Goal: Information Seeking & Learning: Learn about a topic

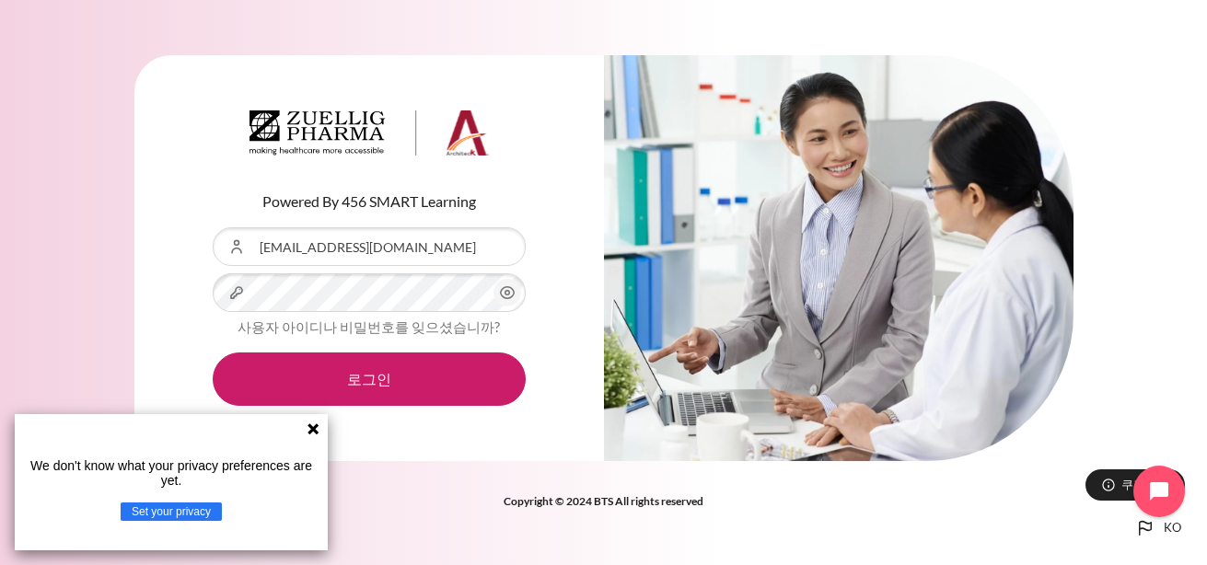
click at [213, 353] on button "로그인" at bounding box center [369, 379] width 313 height 53
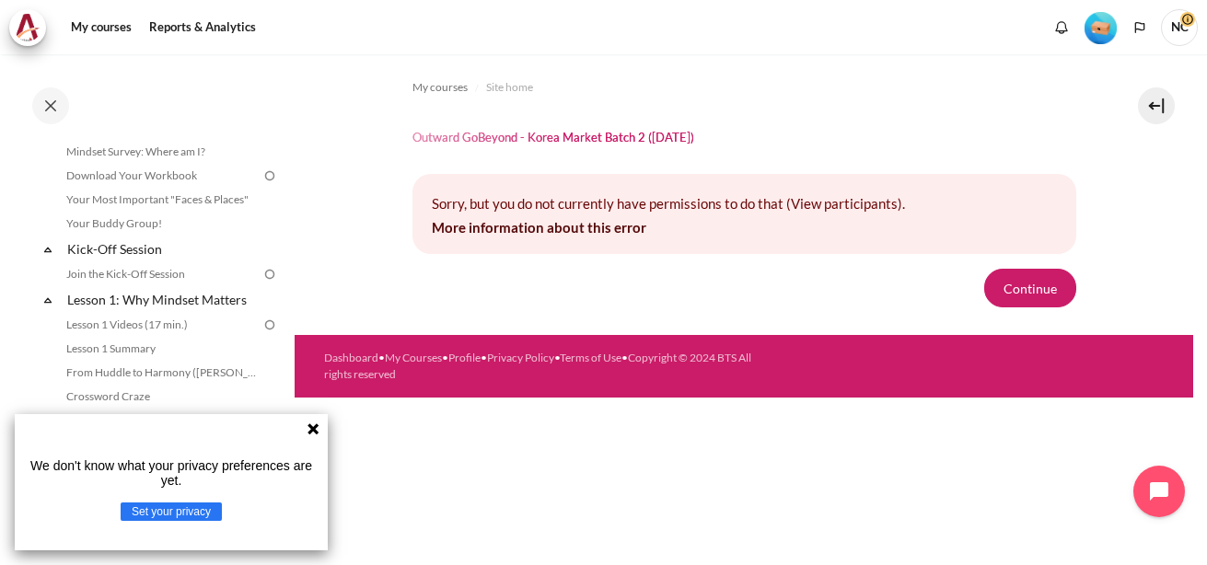
scroll to position [184, 0]
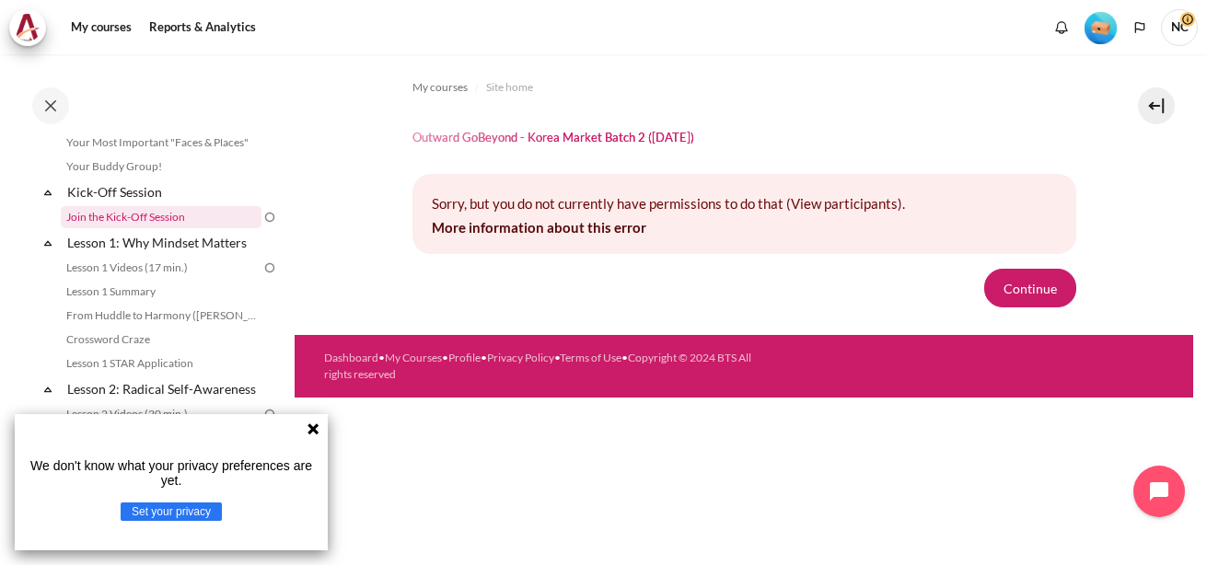
click at [169, 219] on link "Join the Kick-Off Session" at bounding box center [161, 217] width 201 height 22
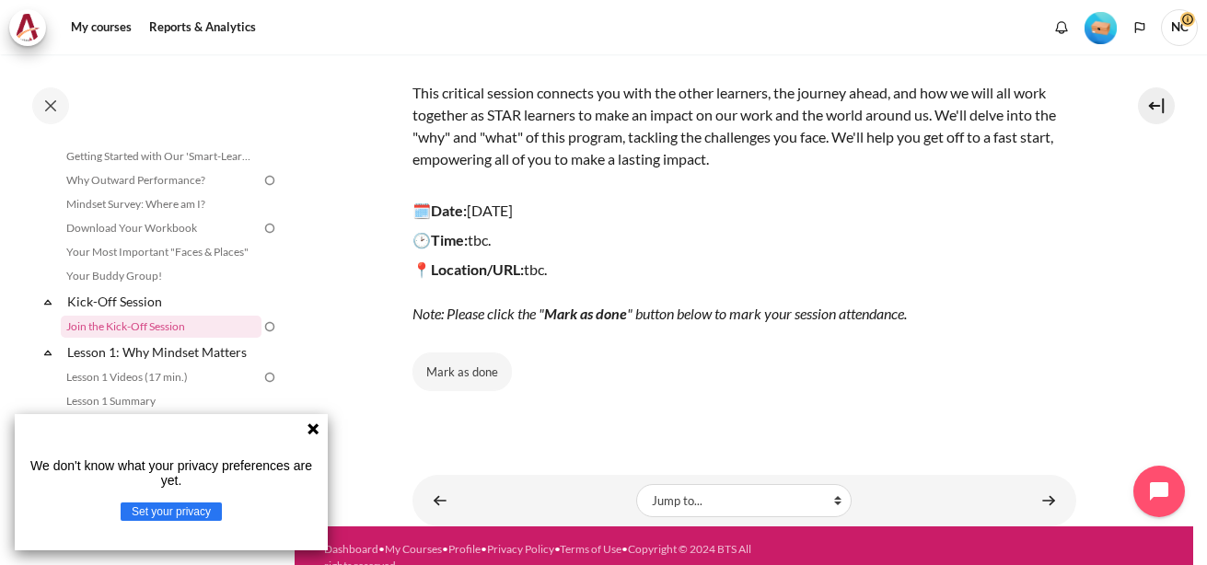
scroll to position [257, 0]
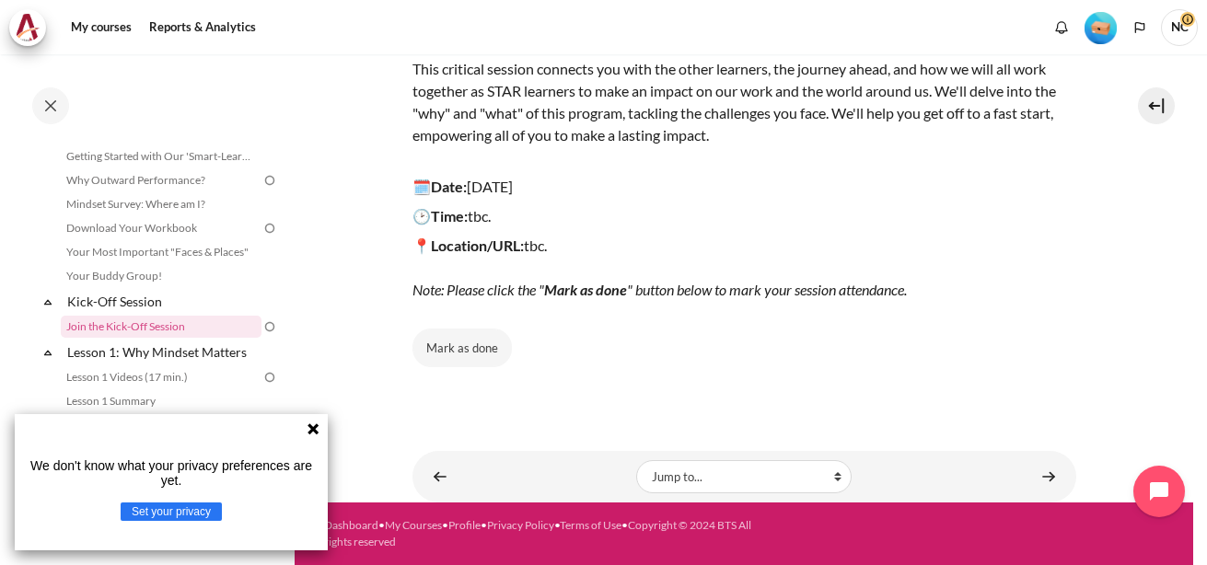
click at [314, 426] on icon at bounding box center [313, 429] width 11 height 11
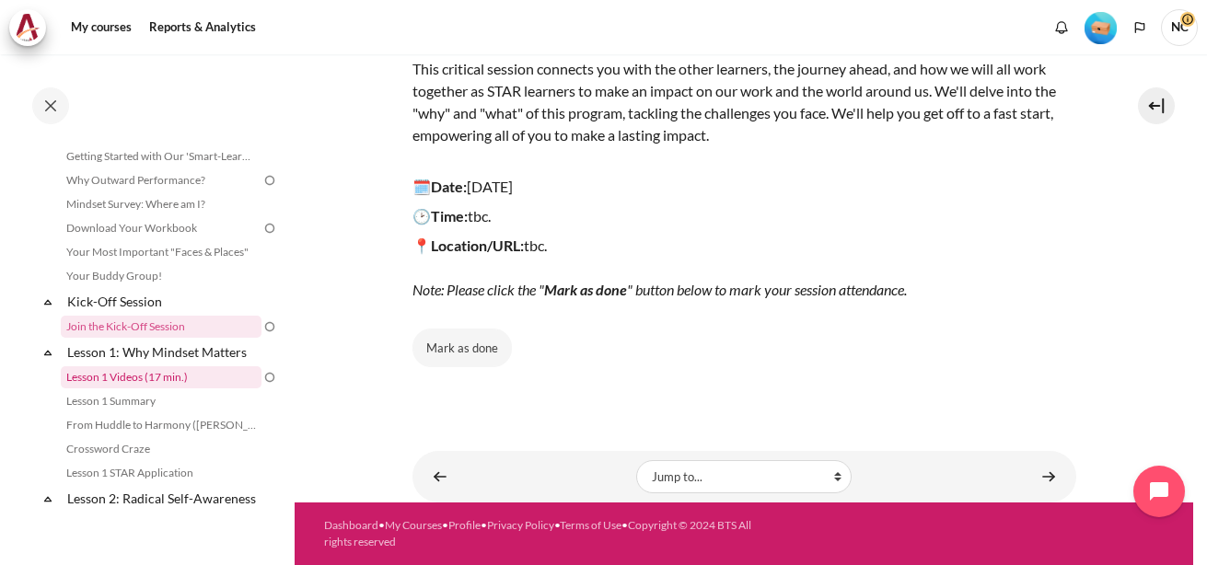
click at [131, 372] on link "Lesson 1 Videos (17 min.)" at bounding box center [161, 378] width 201 height 22
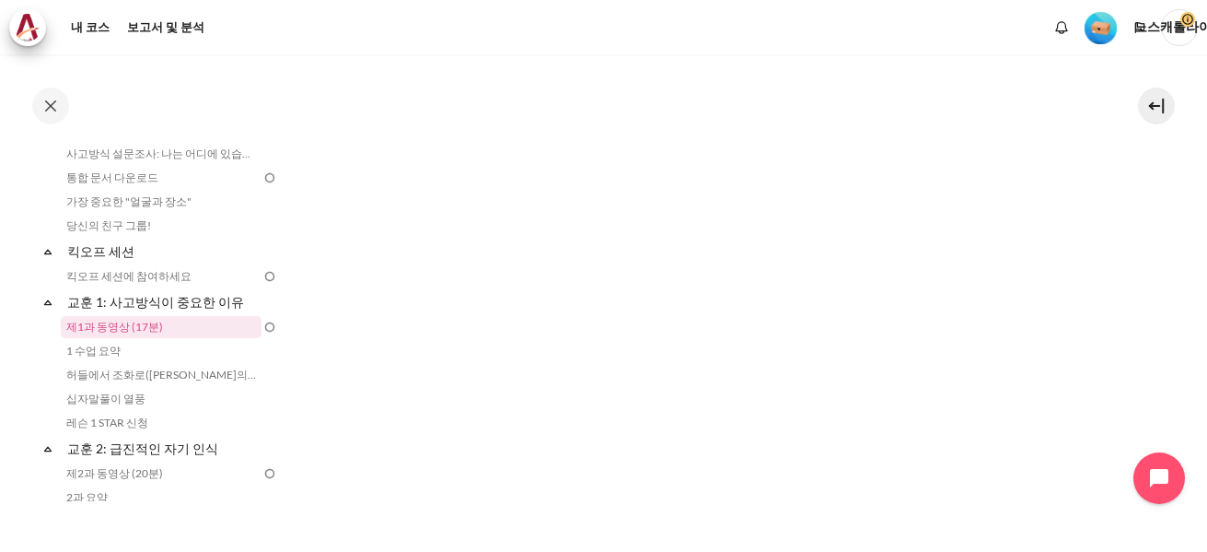
scroll to position [553, 0]
click at [950, 407] on img "콘텐츠" at bounding box center [745, 516] width 664 height 218
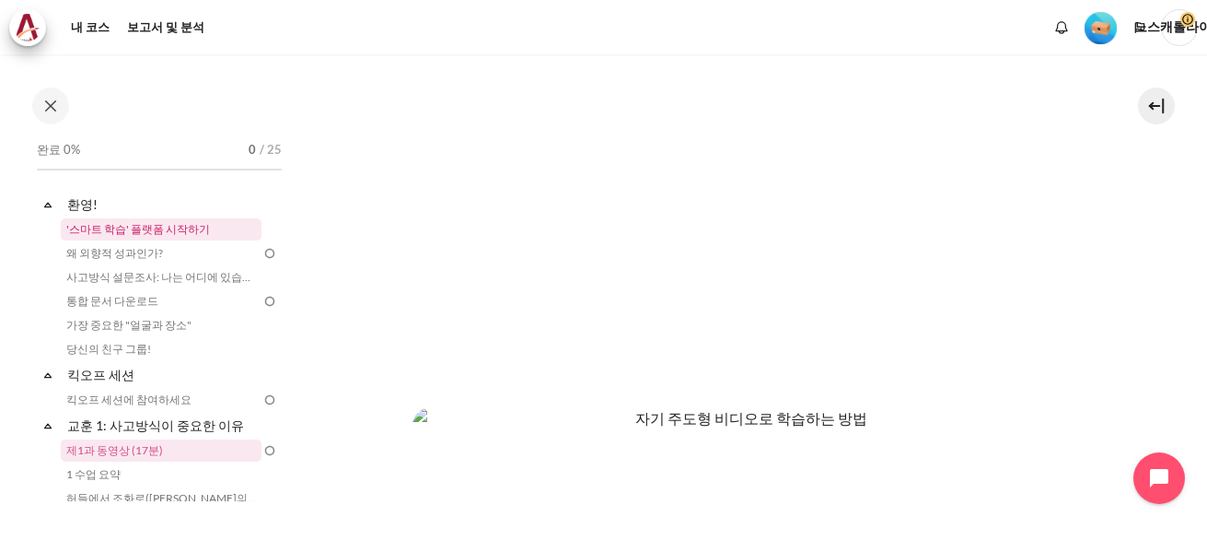
scroll to position [0, 0]
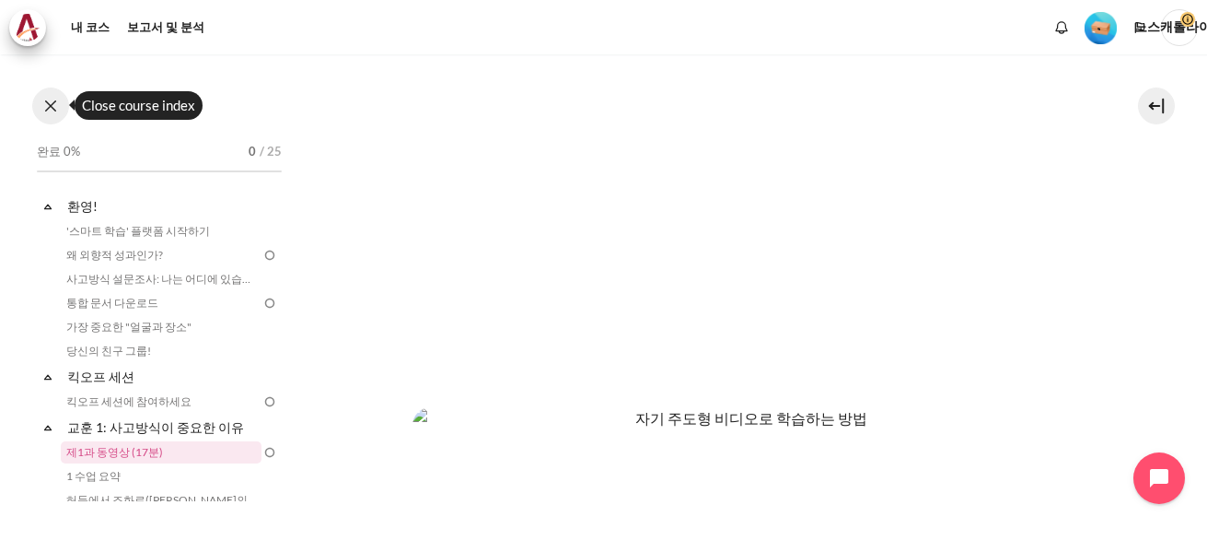
click at [52, 102] on button at bounding box center [50, 105] width 37 height 37
